Goal: Check status: Check status

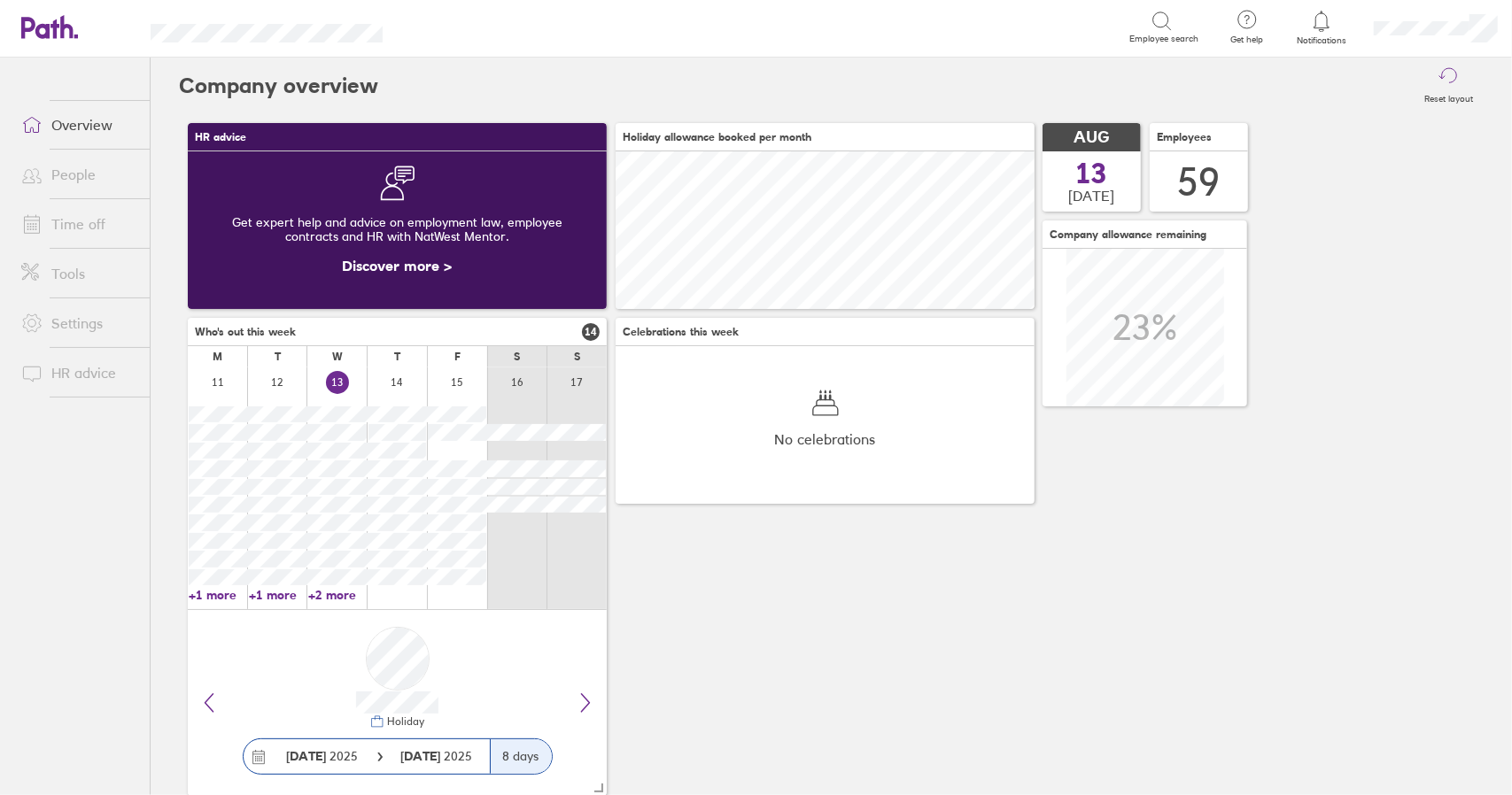
scroll to position [158, 418]
click at [68, 223] on link "Time off" at bounding box center [78, 224] width 142 height 35
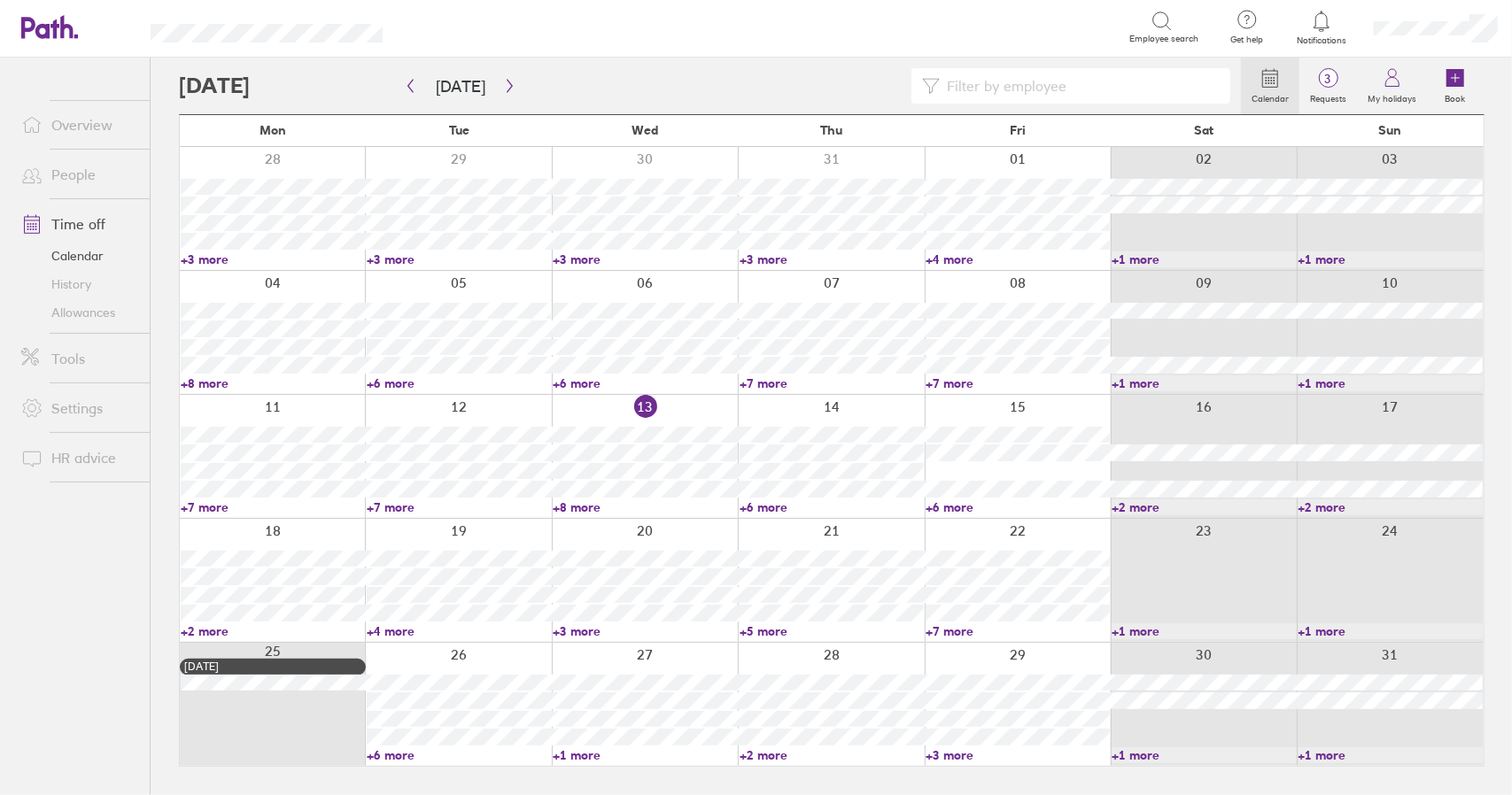
click at [776, 502] on link "+6 more" at bounding box center [832, 507] width 185 height 16
click at [768, 502] on link "+6 more" at bounding box center [832, 507] width 185 height 16
click at [775, 504] on link "+6 more" at bounding box center [832, 507] width 185 height 16
click at [575, 503] on link "+8 more" at bounding box center [645, 507] width 185 height 16
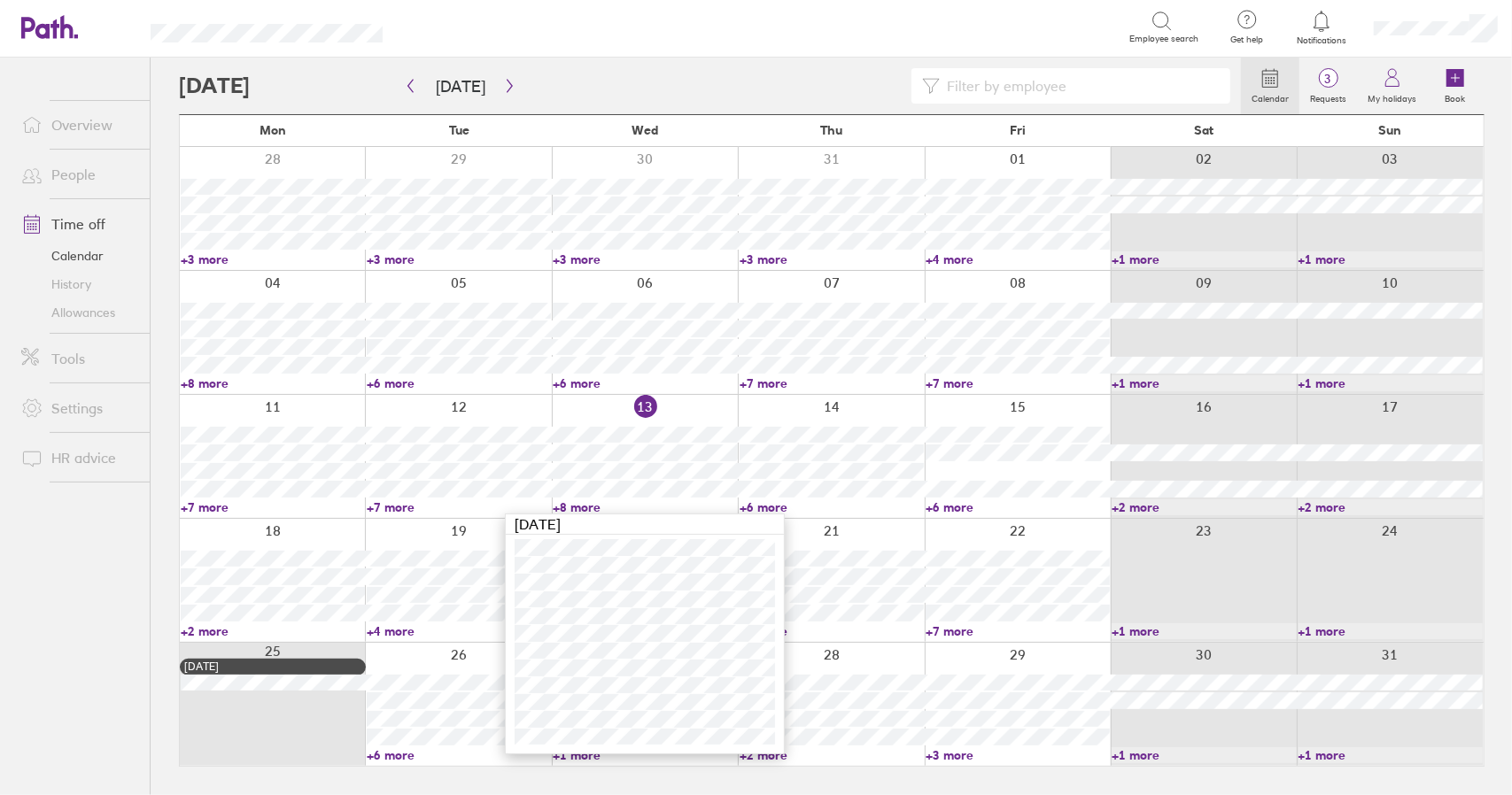
click at [575, 503] on link "+8 more" at bounding box center [645, 507] width 185 height 16
click at [762, 504] on link "+6 more" at bounding box center [832, 507] width 185 height 16
click at [65, 229] on link "Time off" at bounding box center [78, 224] width 142 height 35
